Goal: Task Accomplishment & Management: Use online tool/utility

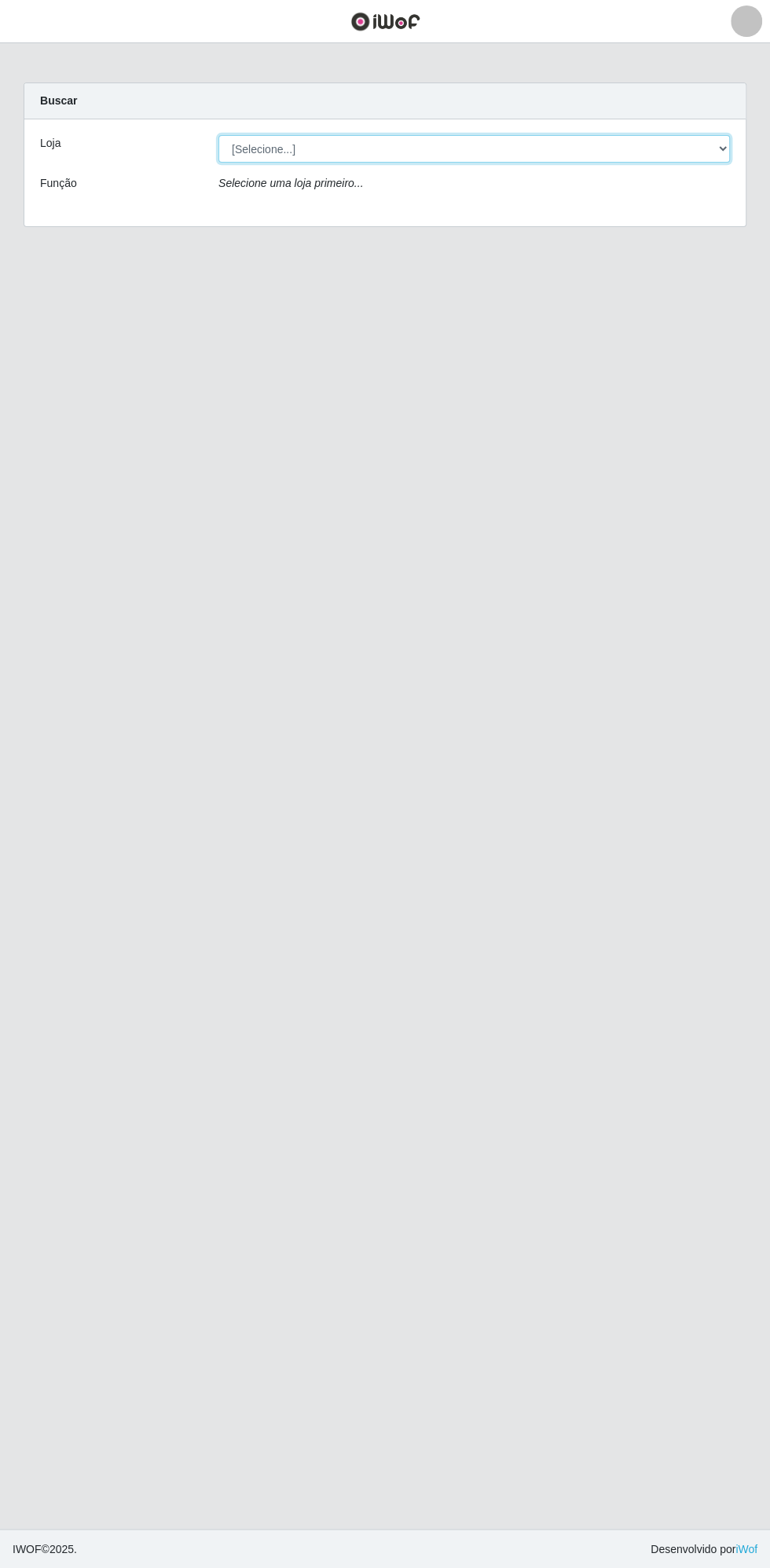
click at [426, 157] on select "[Selecione...] Extrabom - Loja 13 [GEOGRAPHIC_DATA]" at bounding box center [474, 148] width 512 height 27
select select "436"
click at [218, 135] on select "[Selecione...] Extrabom - Loja 13 [GEOGRAPHIC_DATA]" at bounding box center [474, 148] width 512 height 27
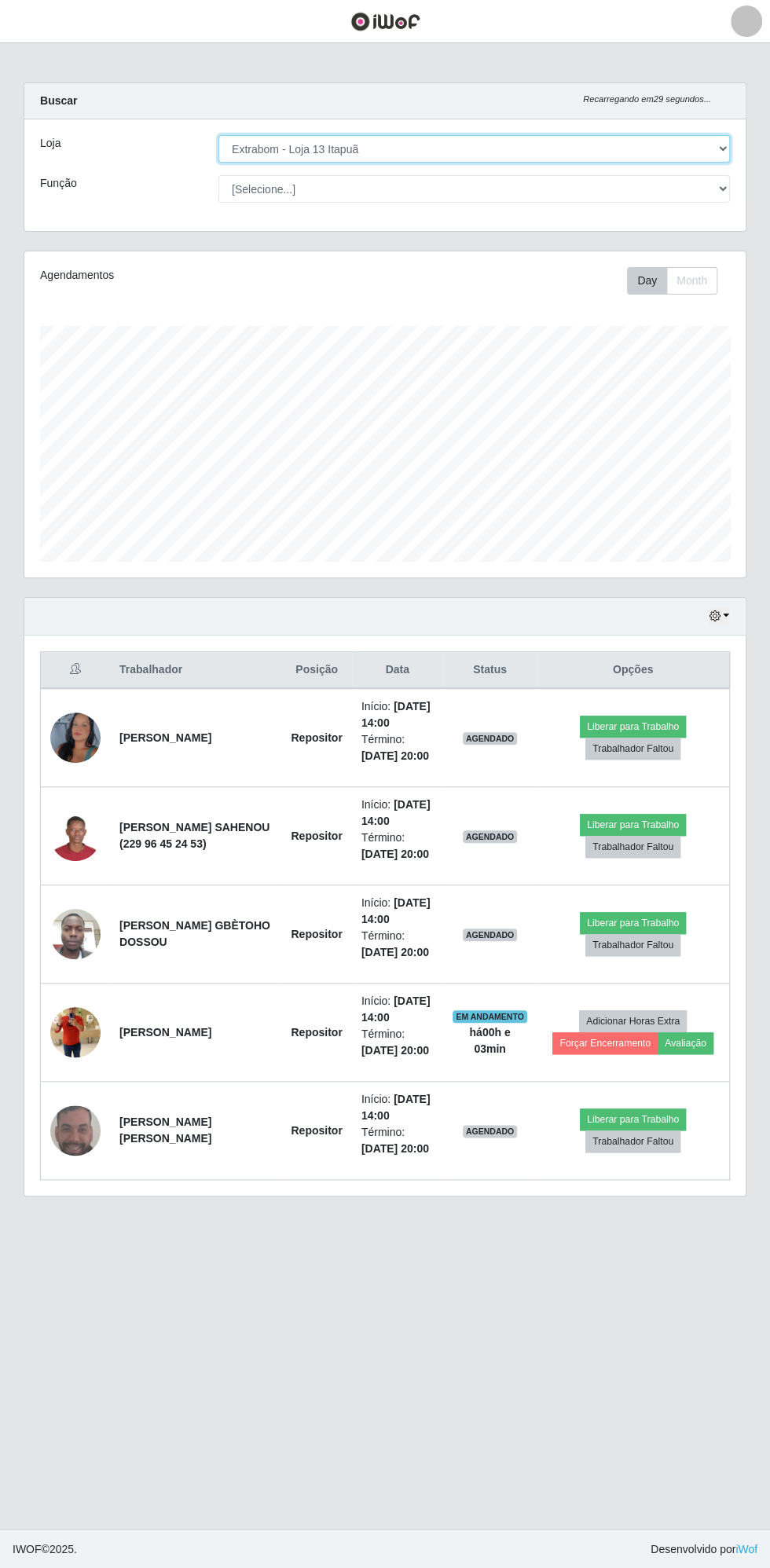
scroll to position [325, 721]
click at [640, 1110] on button "Liberar para Trabalho" at bounding box center [633, 1119] width 106 height 22
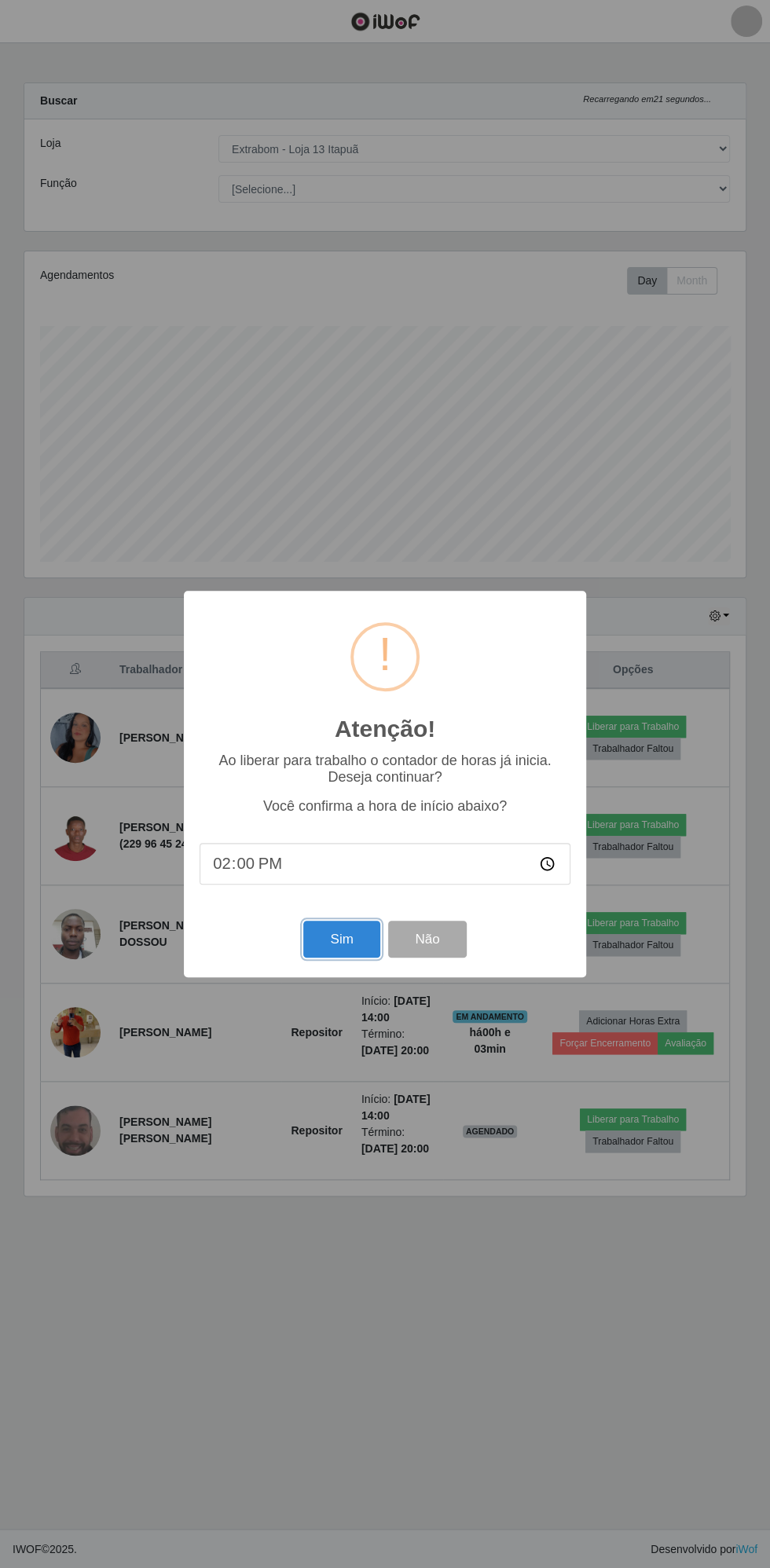
click at [339, 939] on button "Sim" at bounding box center [341, 938] width 76 height 37
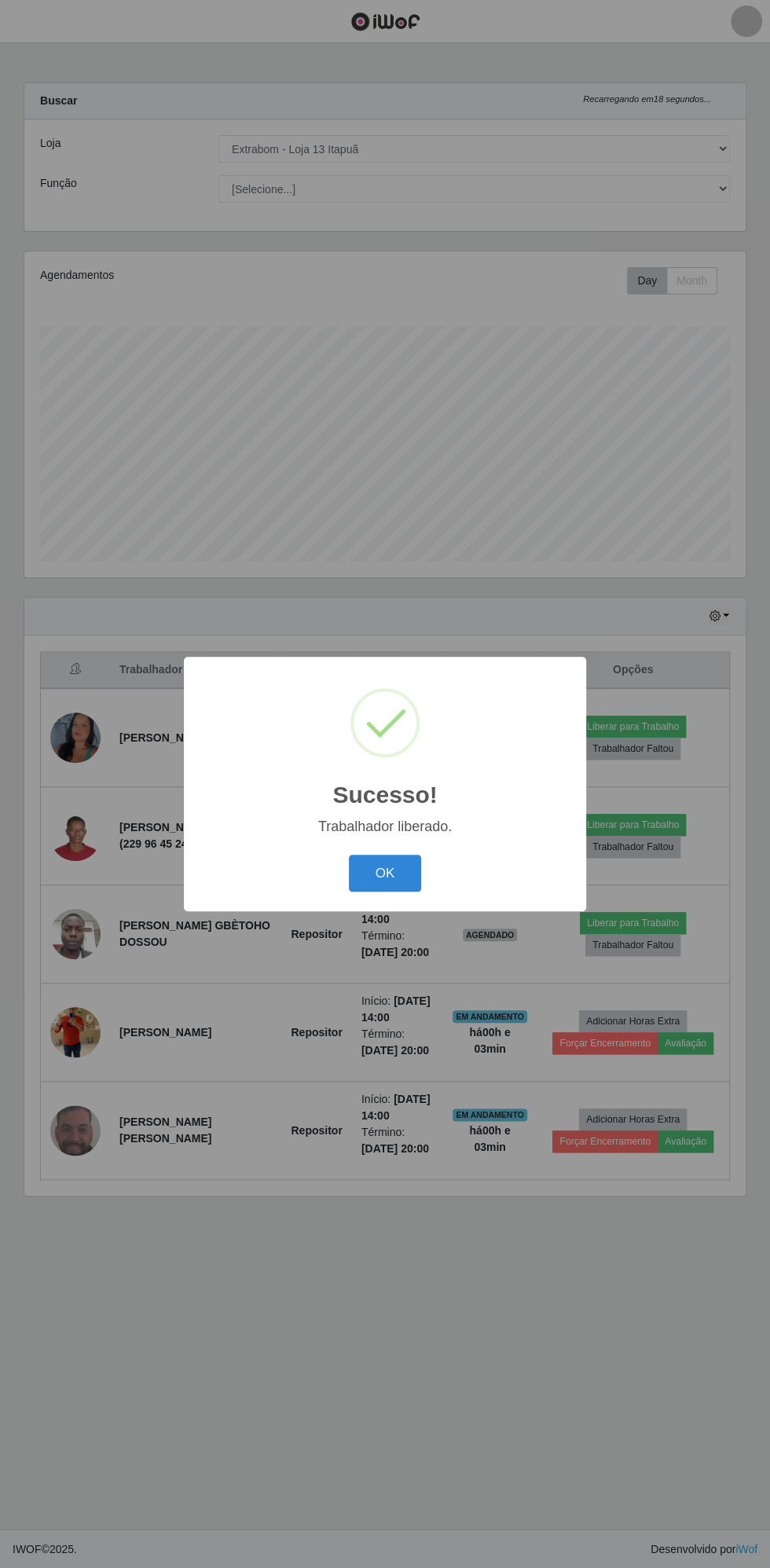
click at [397, 861] on button "OK" at bounding box center [385, 873] width 73 height 37
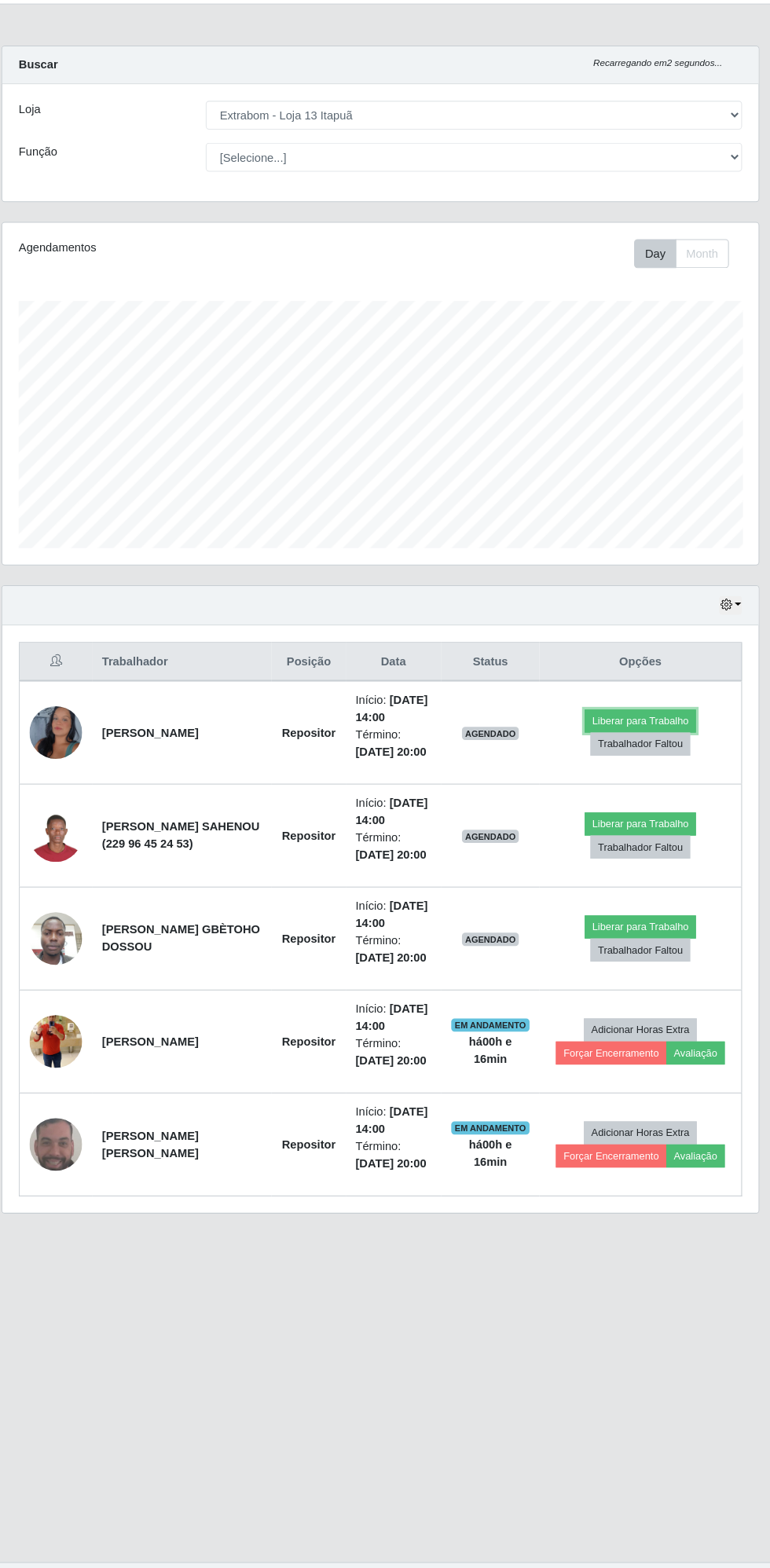
click at [621, 718] on button "Liberar para Trabalho" at bounding box center [633, 727] width 106 height 22
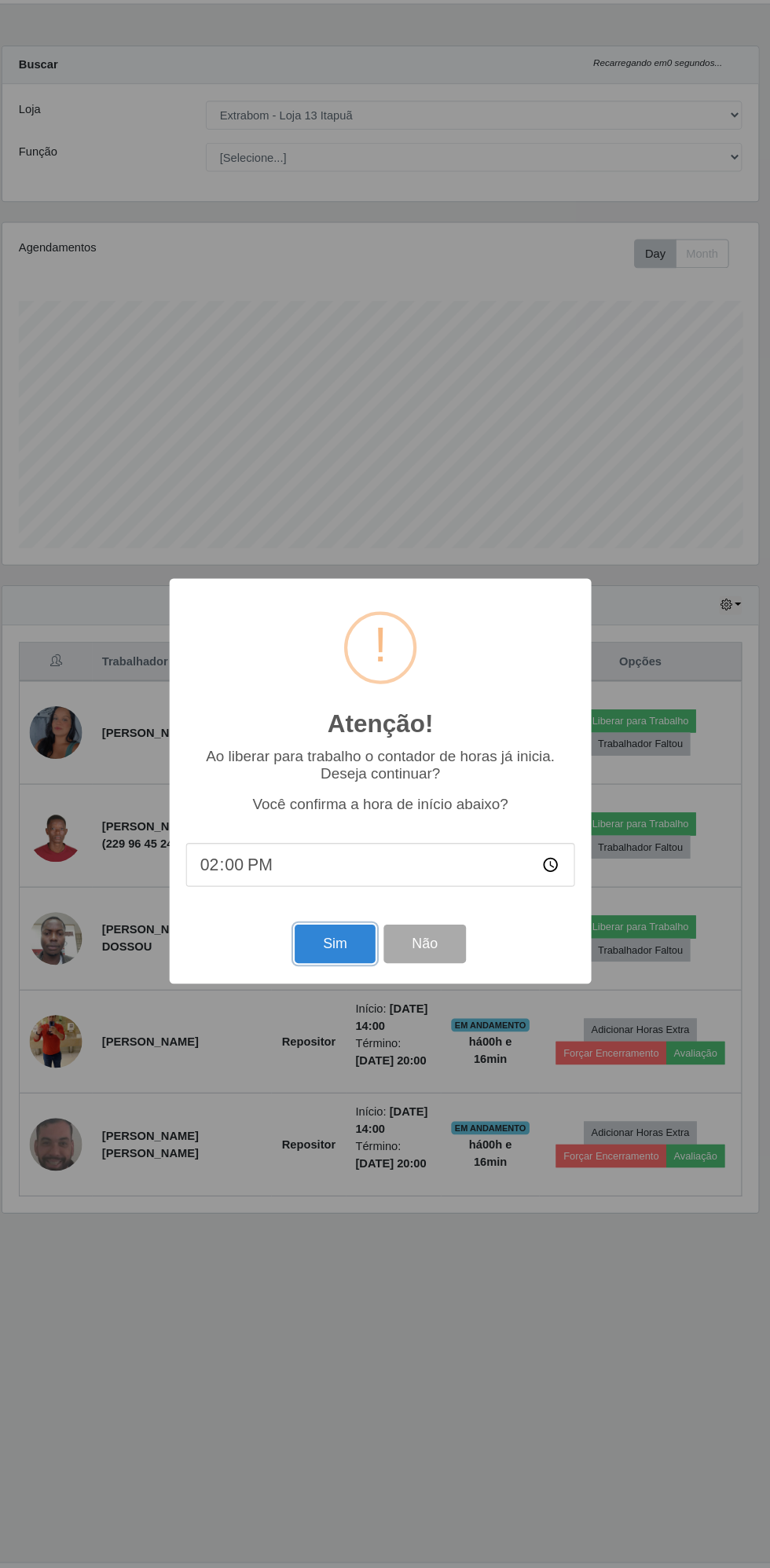
click at [350, 937] on button "Sim" at bounding box center [341, 938] width 76 height 37
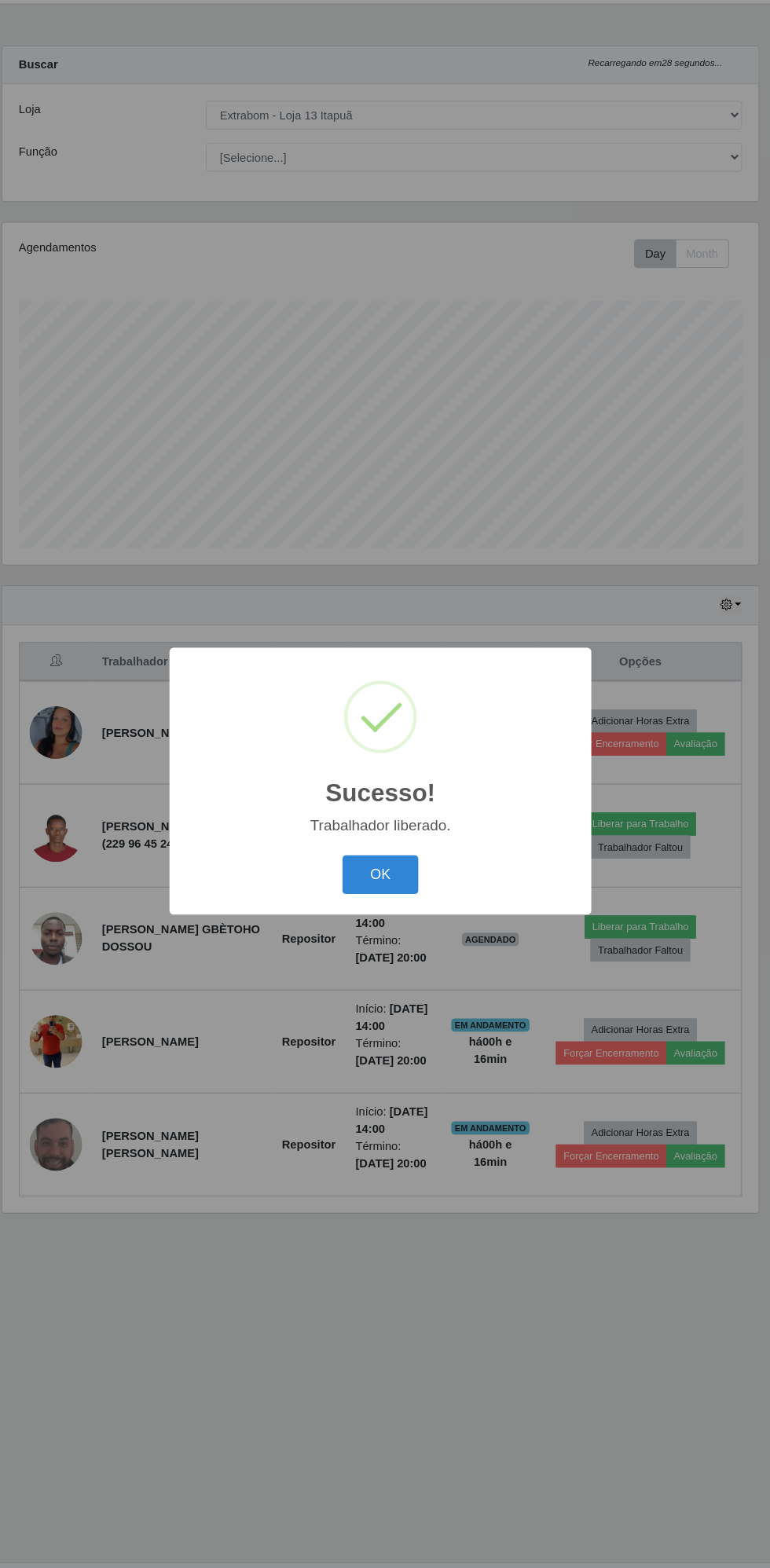
click at [392, 869] on button "OK" at bounding box center [385, 873] width 73 height 37
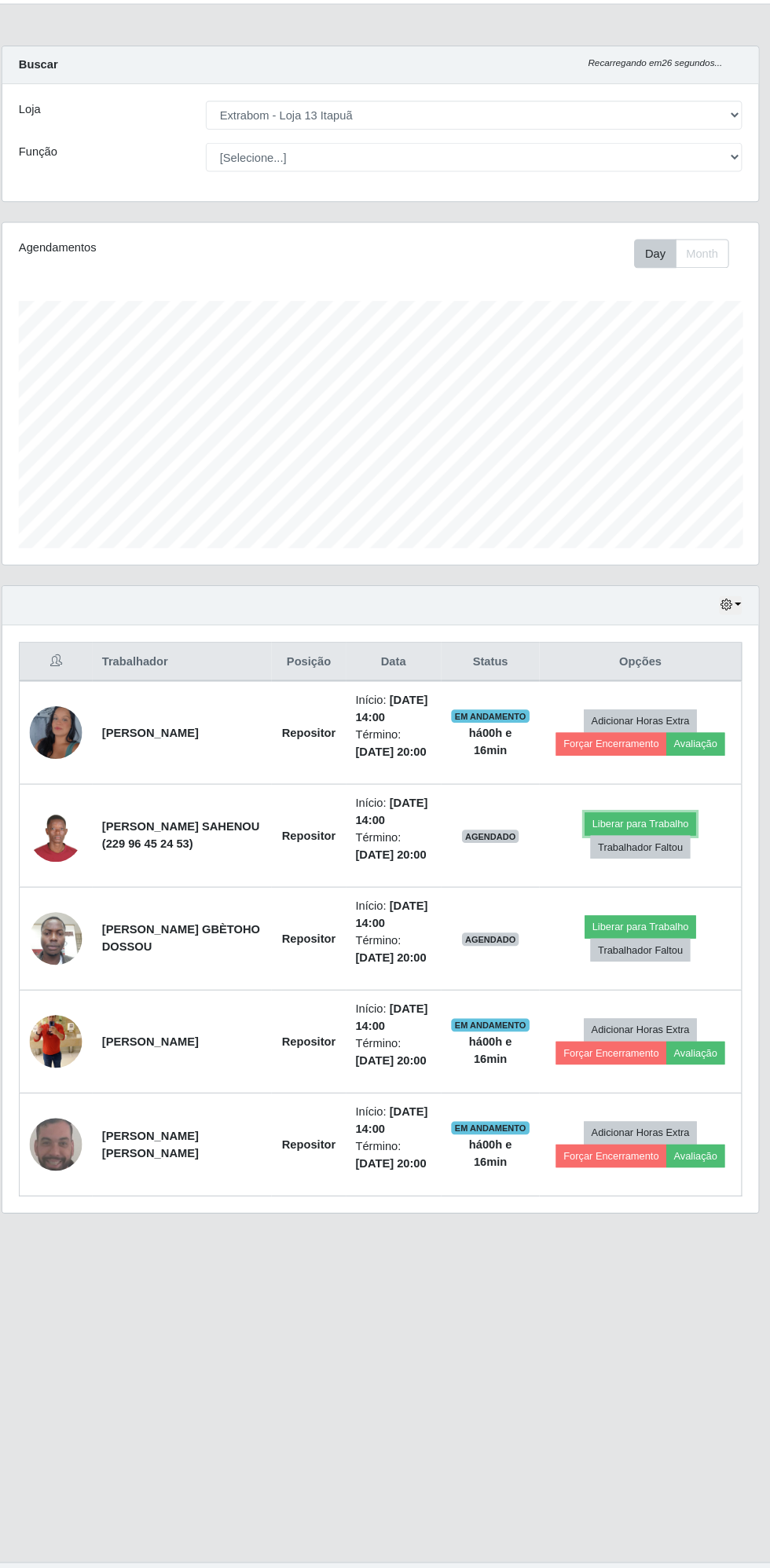
click at [635, 816] on button "Liberar para Trabalho" at bounding box center [633, 825] width 106 height 22
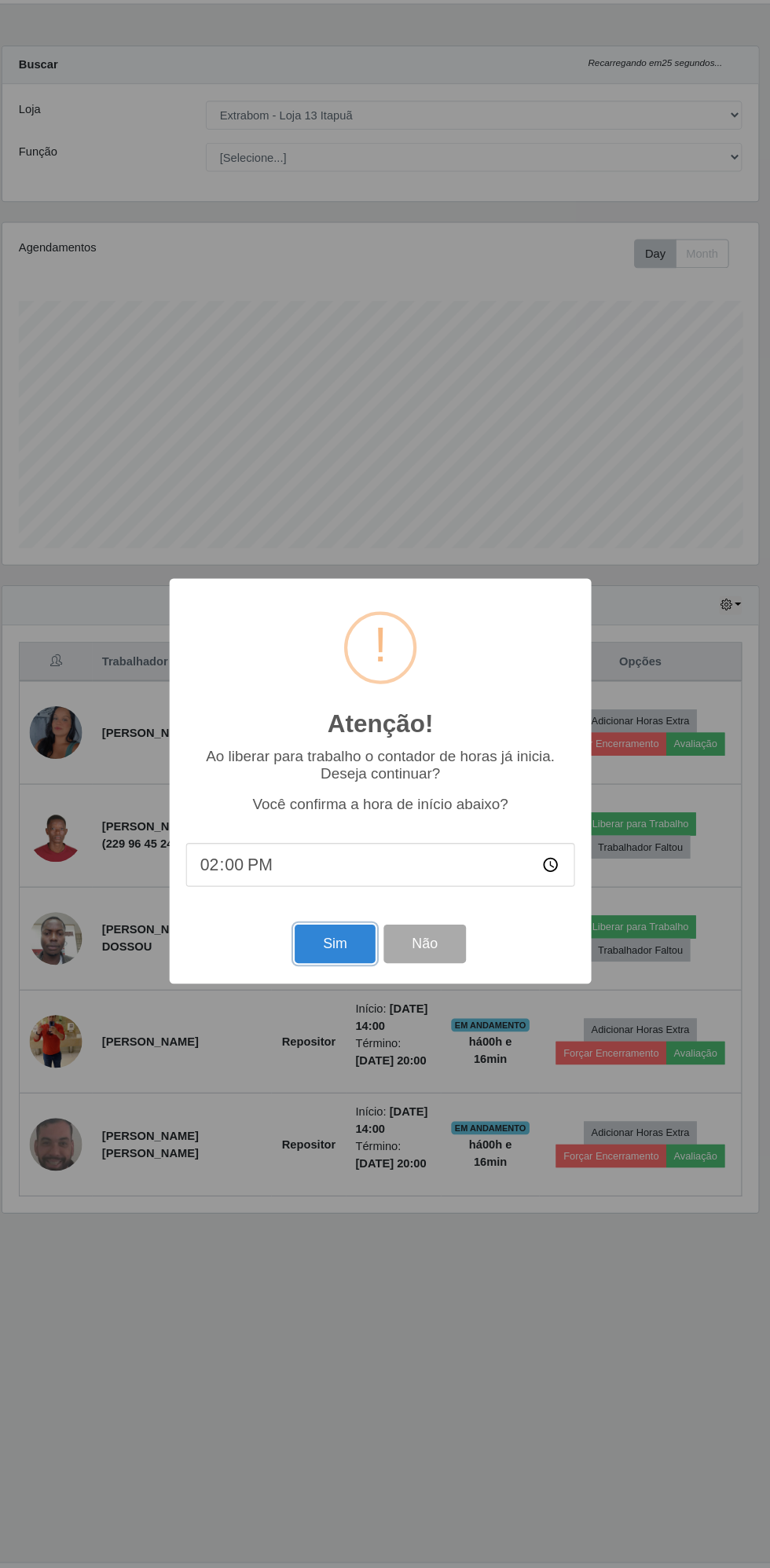
click at [340, 938] on button "Sim" at bounding box center [341, 938] width 76 height 37
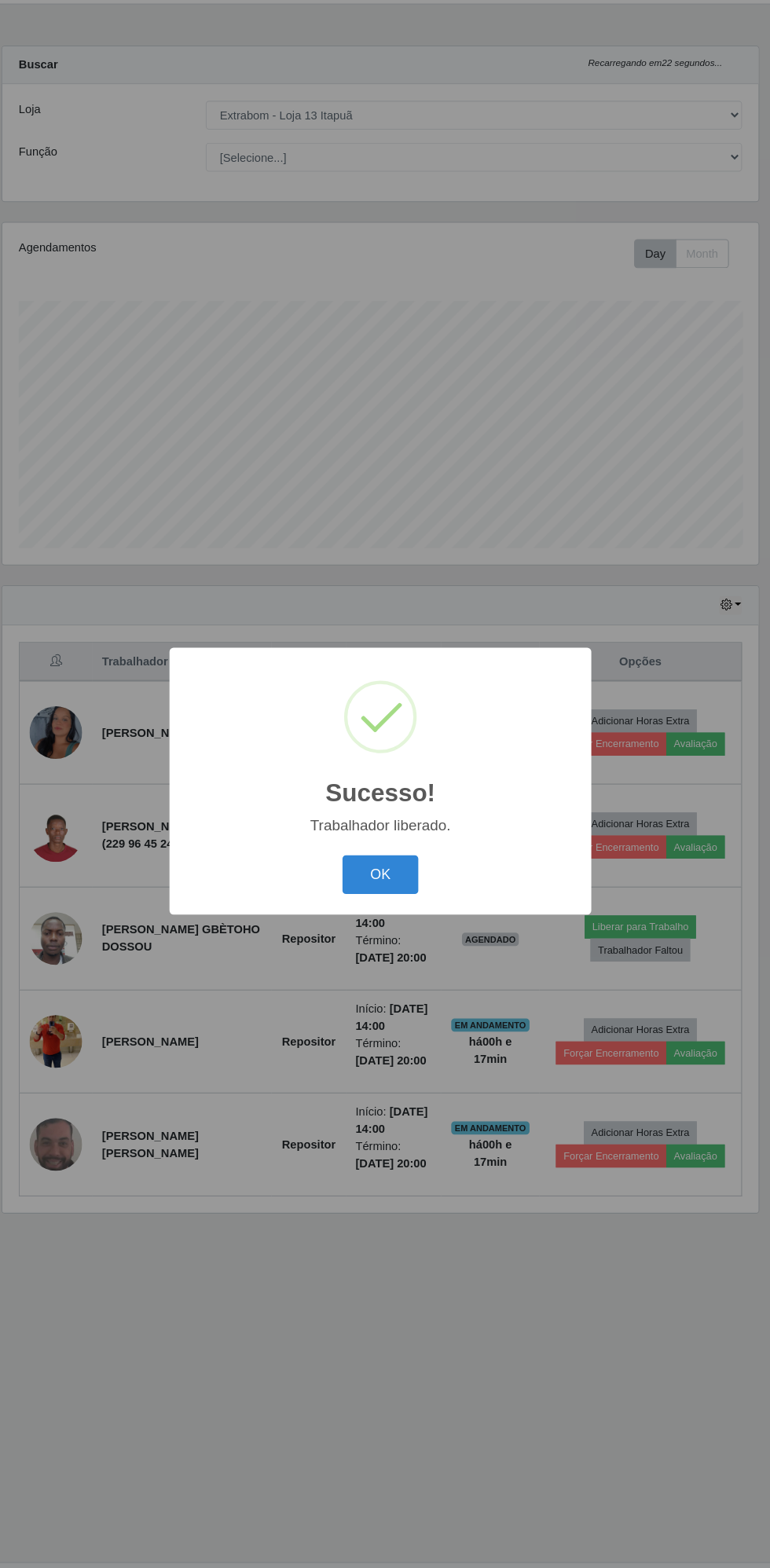
click at [378, 882] on button "OK" at bounding box center [385, 873] width 73 height 37
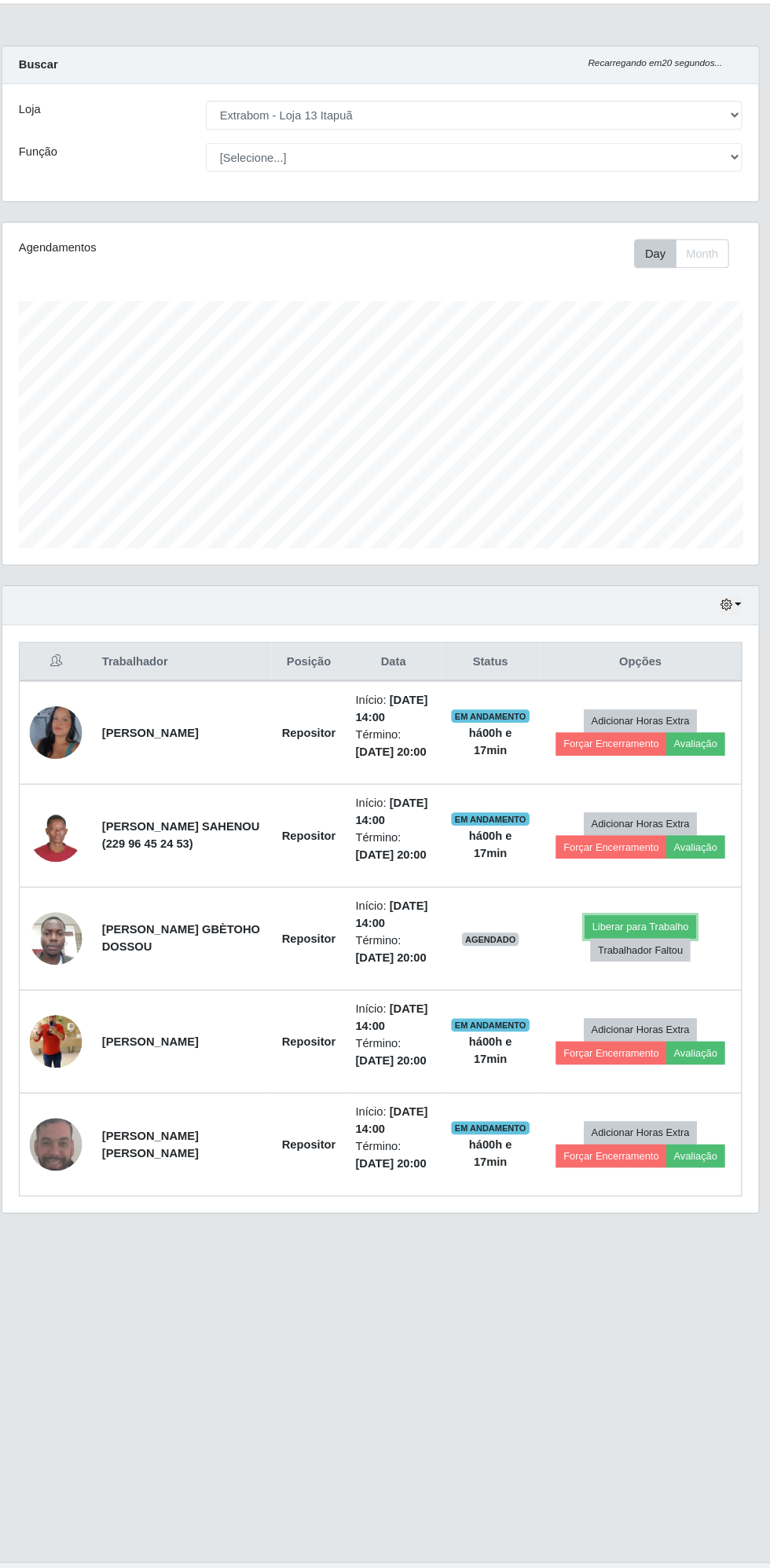
click at [633, 917] on button "Liberar para Trabalho" at bounding box center [633, 923] width 106 height 22
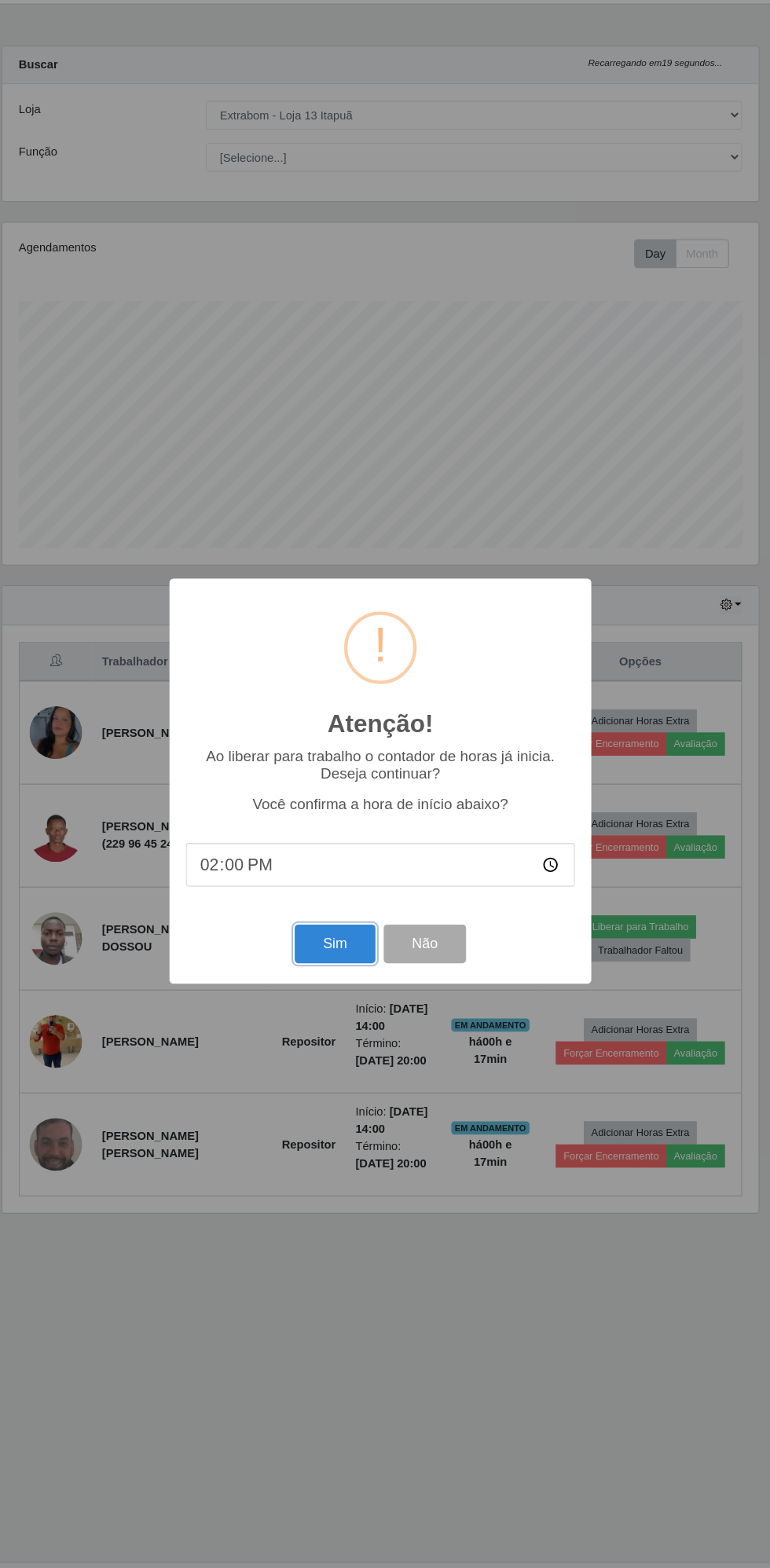
click at [342, 940] on button "Sim" at bounding box center [341, 938] width 76 height 37
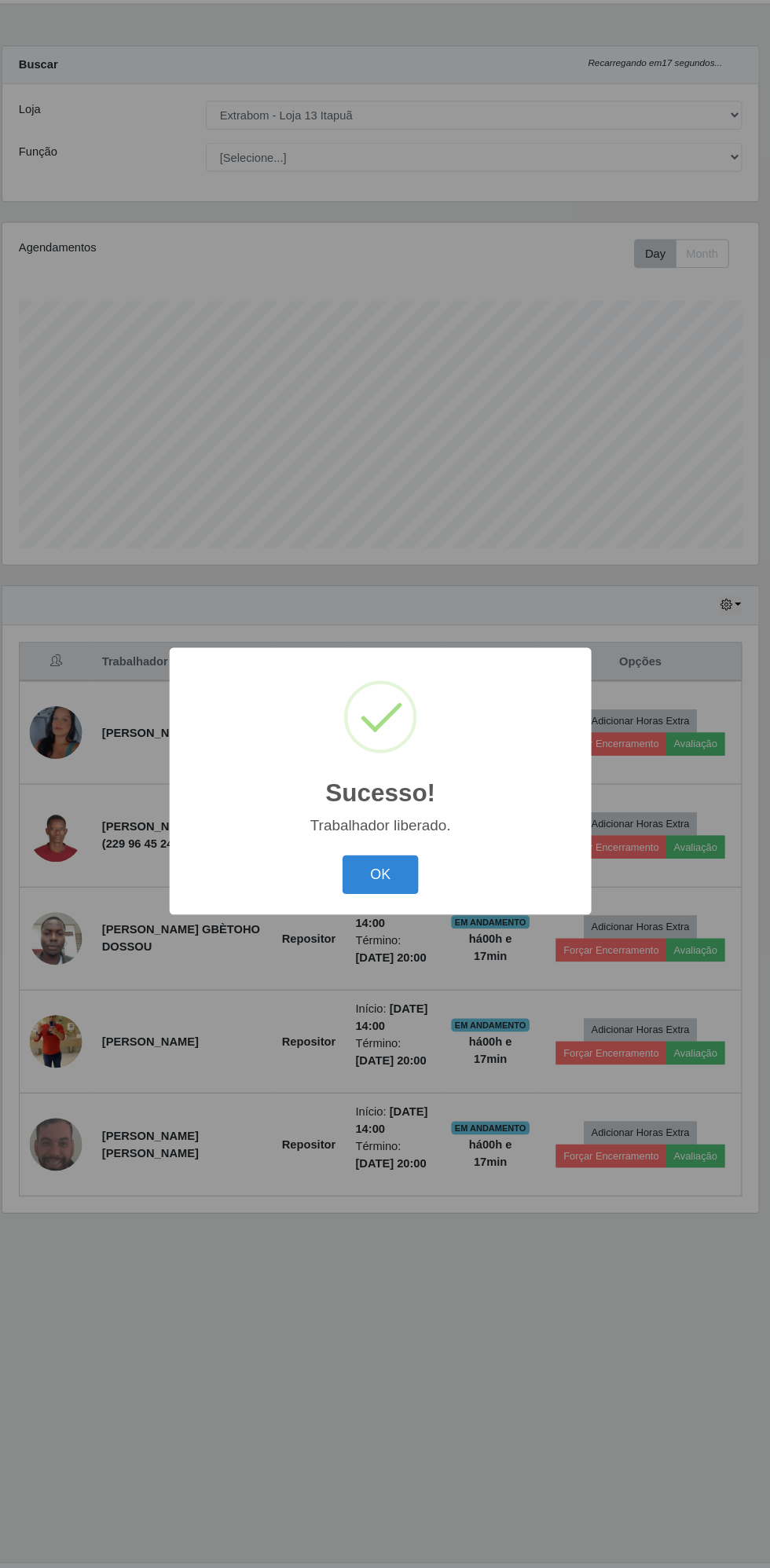
click at [417, 887] on button "OK" at bounding box center [385, 873] width 73 height 37
